Goal: Complete application form

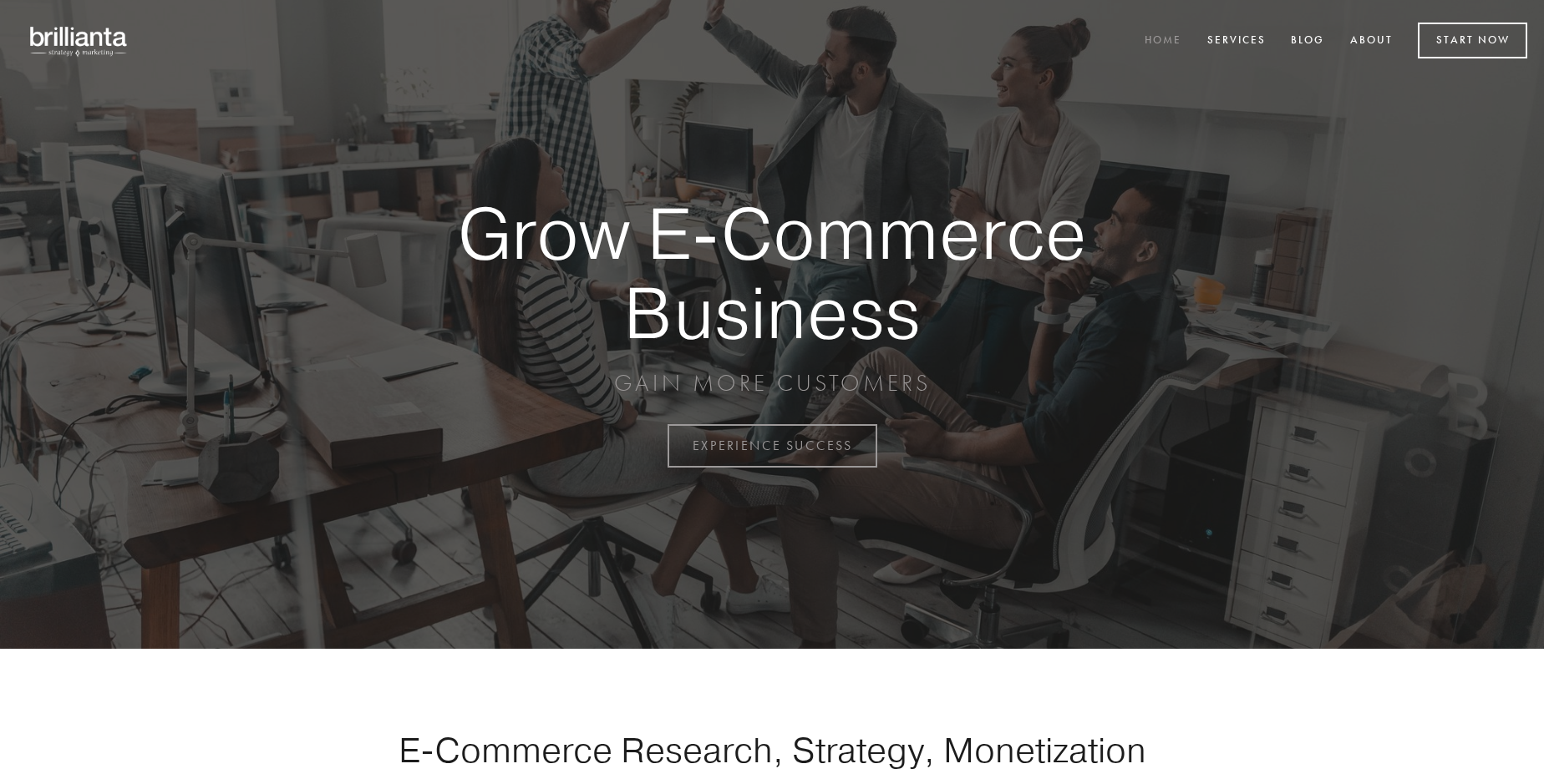
scroll to position [4377, 0]
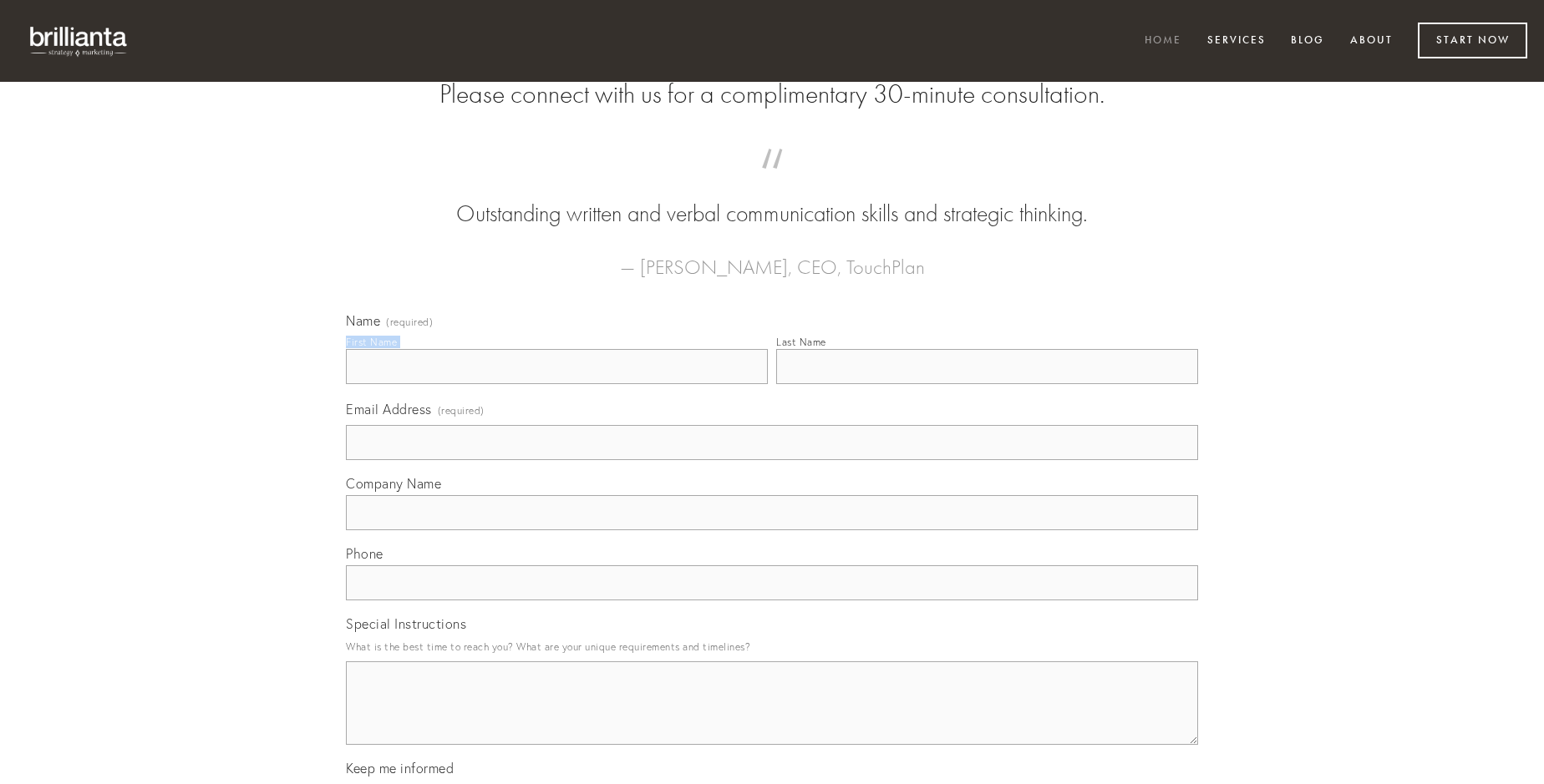
type input "[PERSON_NAME]"
click at [986, 384] on input "Last Name" at bounding box center [987, 367] width 422 height 35
type input "[PERSON_NAME]"
click at [772, 460] on input "Email Address (required)" at bounding box center [772, 443] width 852 height 35
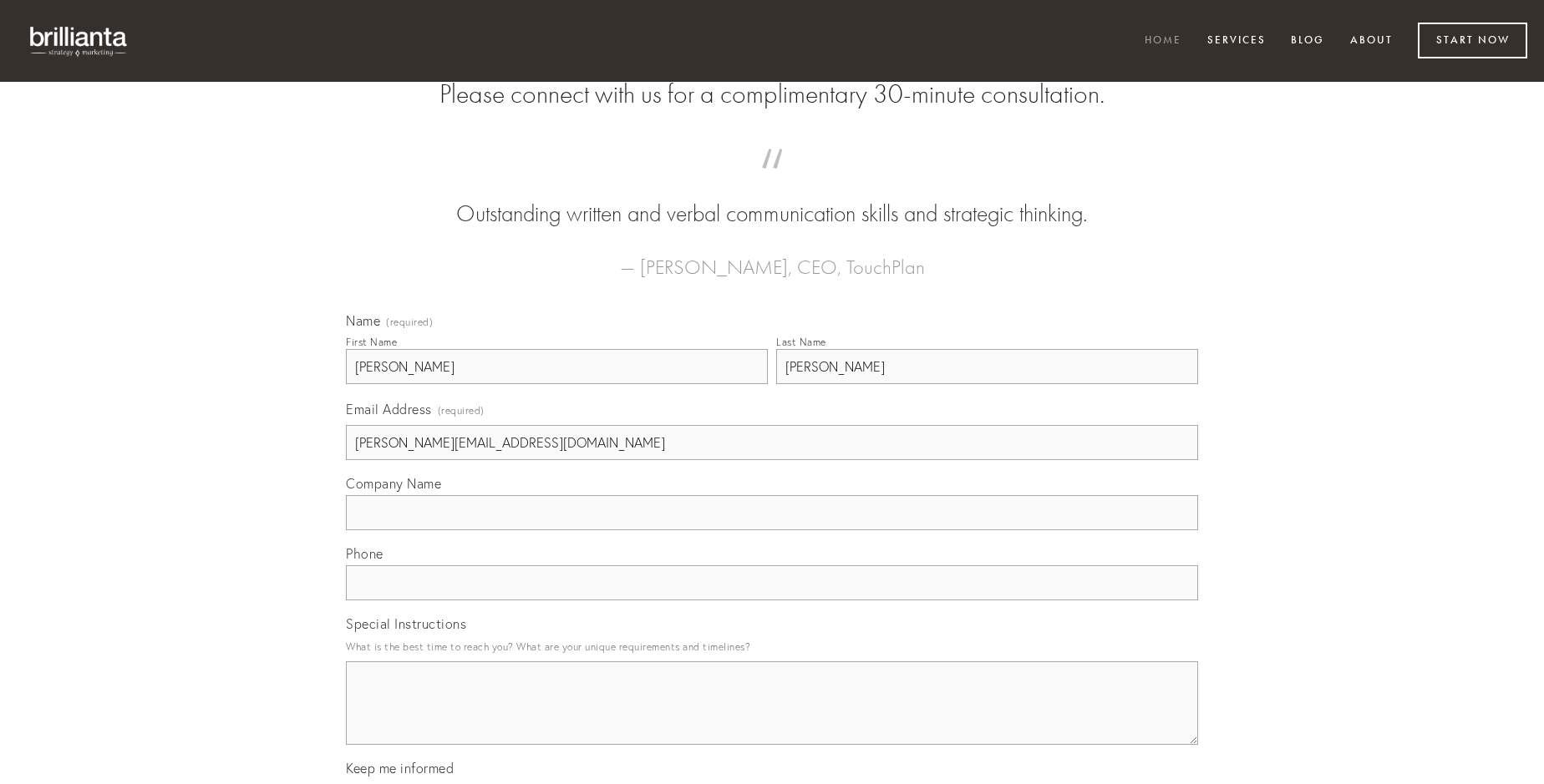
type input "[PERSON_NAME][EMAIL_ADDRESS][DOMAIN_NAME]"
click at [772, 530] on input "Company Name" at bounding box center [772, 513] width 852 height 35
type input "totam"
click at [772, 601] on input "text" at bounding box center [772, 583] width 852 height 35
click at [772, 719] on textarea "Special Instructions" at bounding box center [772, 703] width 852 height 84
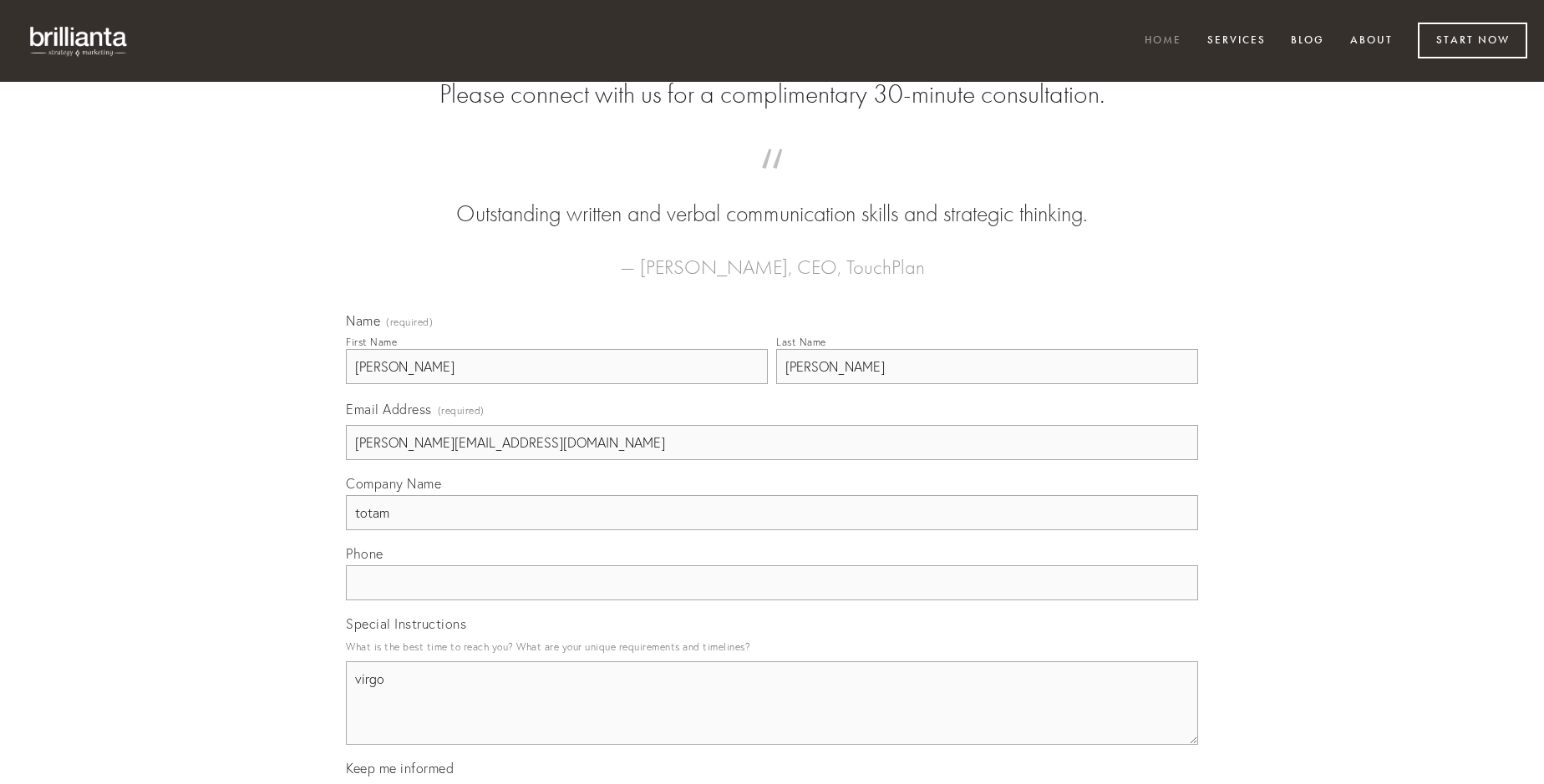
type textarea "virgo"
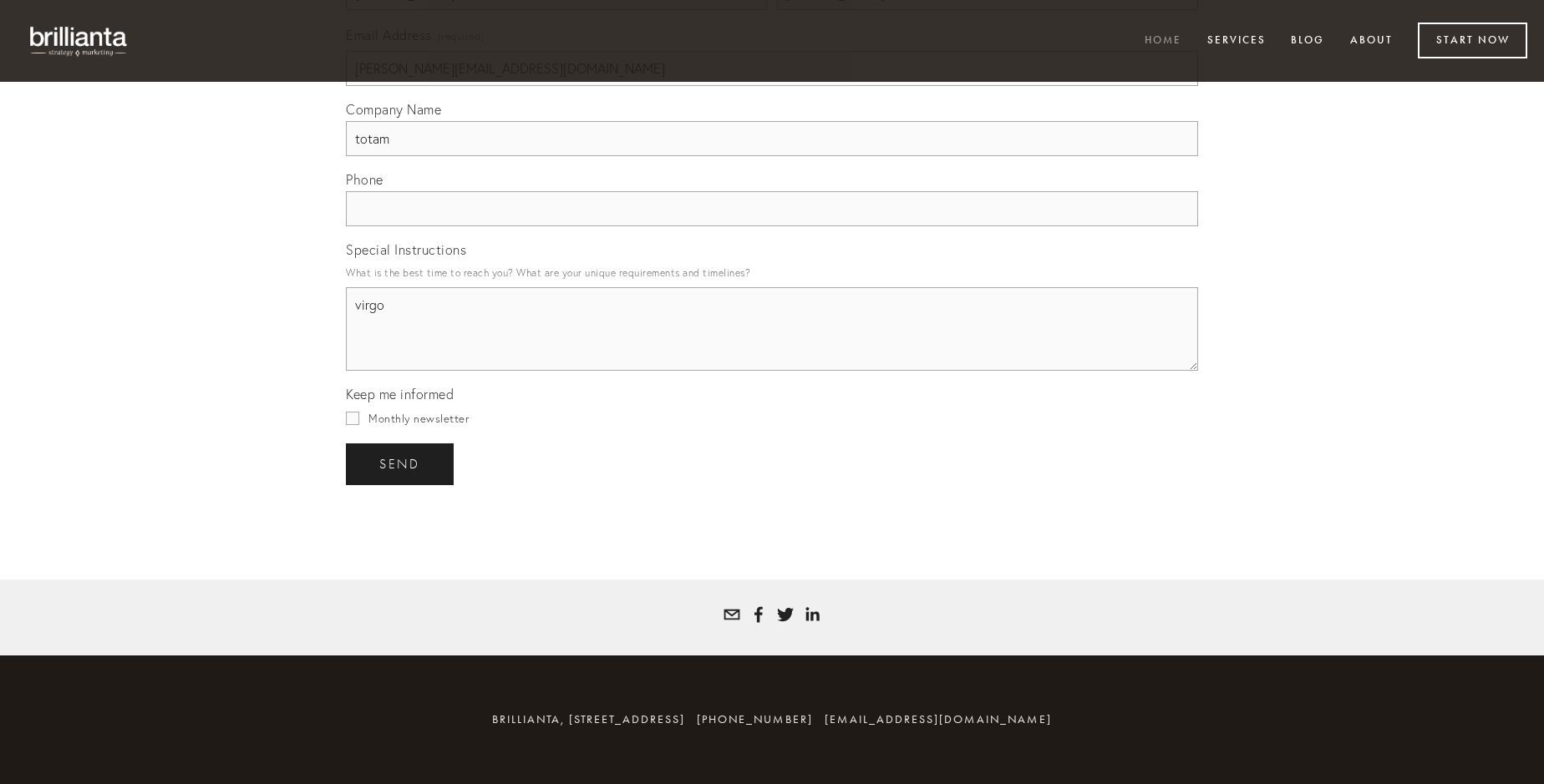
click at [401, 463] on span "send" at bounding box center [400, 463] width 41 height 15
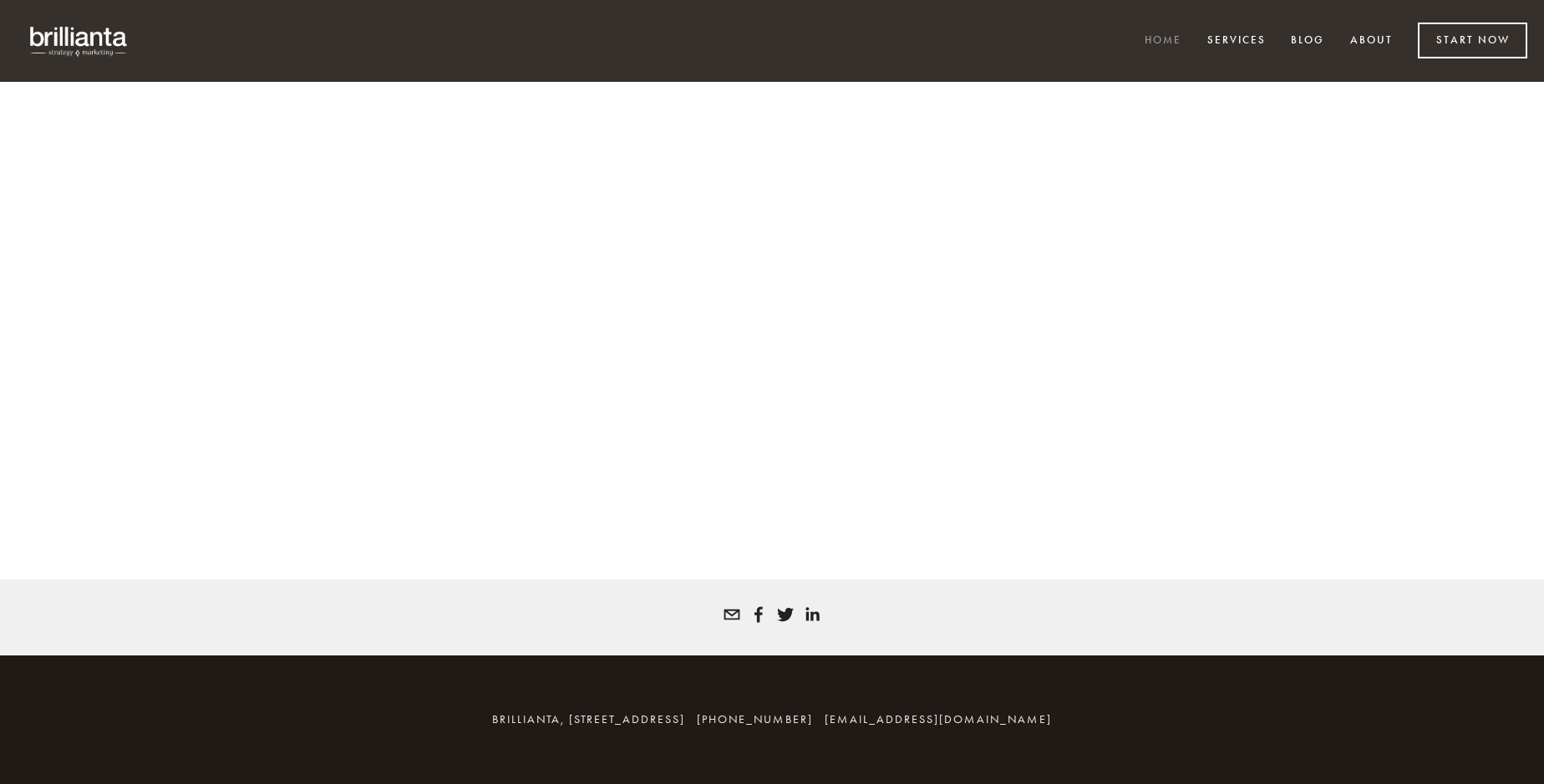
scroll to position [4355, 0]
